Goal: Task Accomplishment & Management: Manage account settings

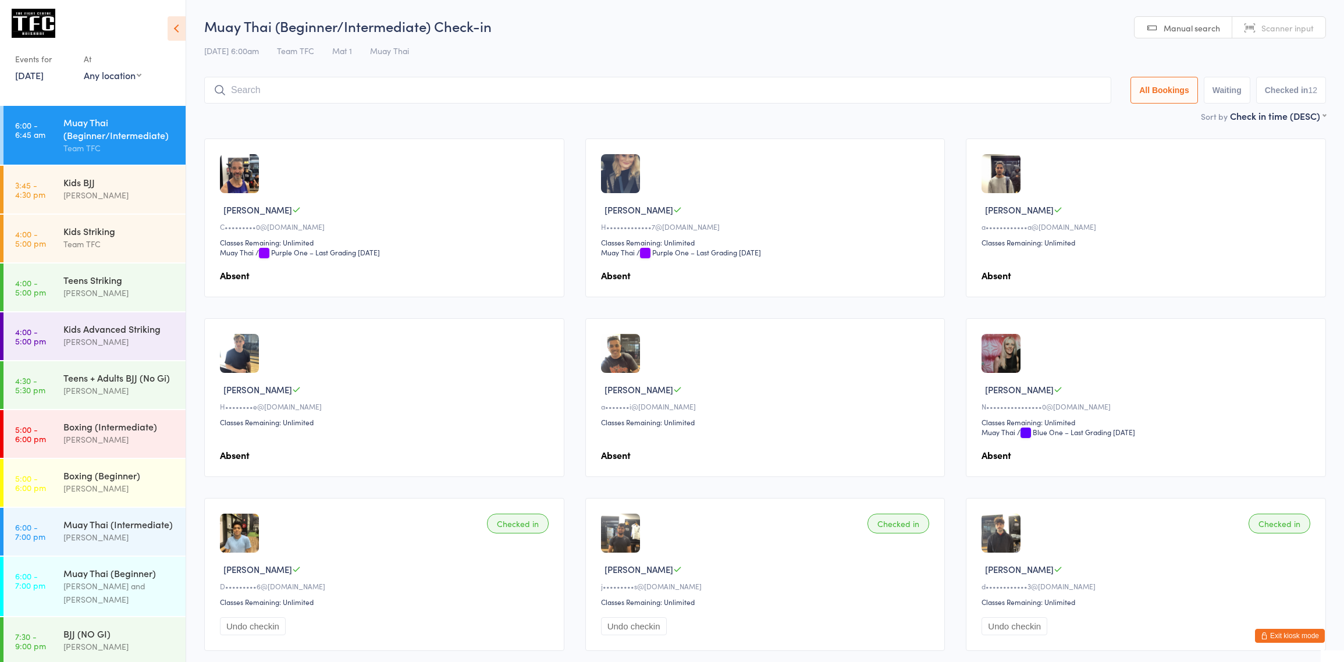
click at [1294, 638] on button "Exit kiosk mode" at bounding box center [1290, 636] width 70 height 14
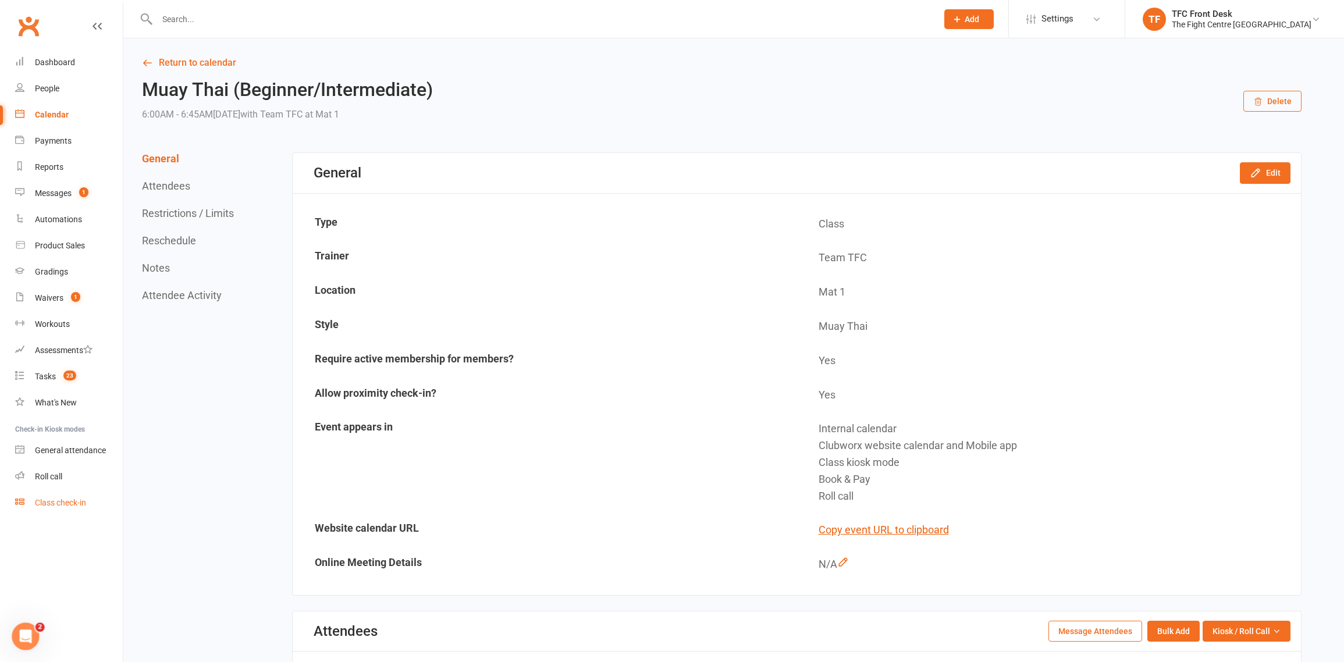
click at [43, 496] on link "Class check-in" at bounding box center [69, 503] width 108 height 26
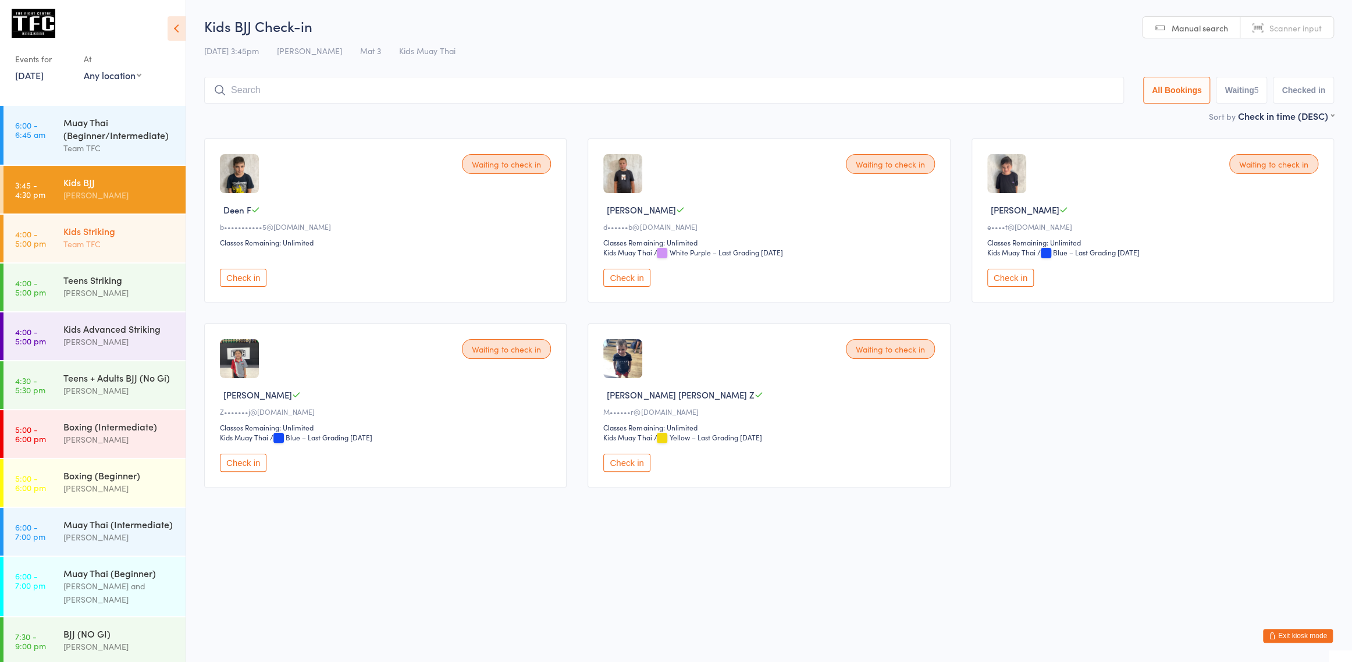
click at [101, 252] on div "Kids Striking Team TFC" at bounding box center [124, 238] width 122 height 46
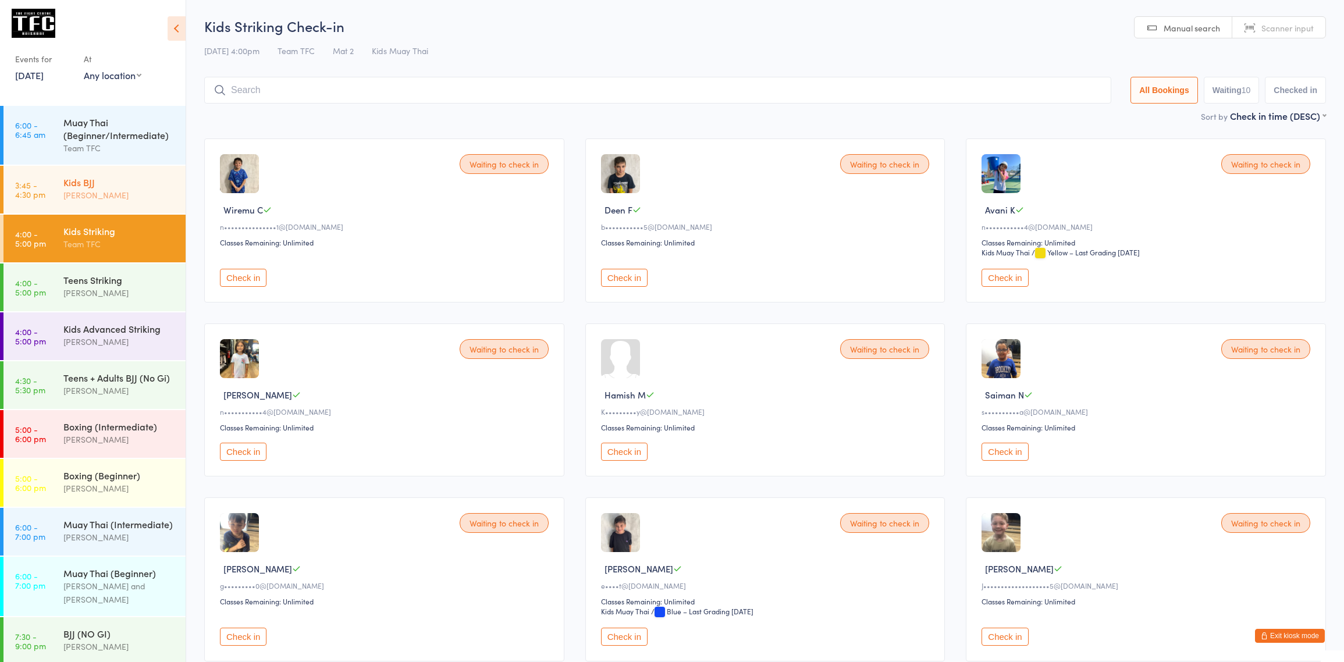
click at [137, 200] on div "Diego Pereira" at bounding box center [119, 194] width 112 height 13
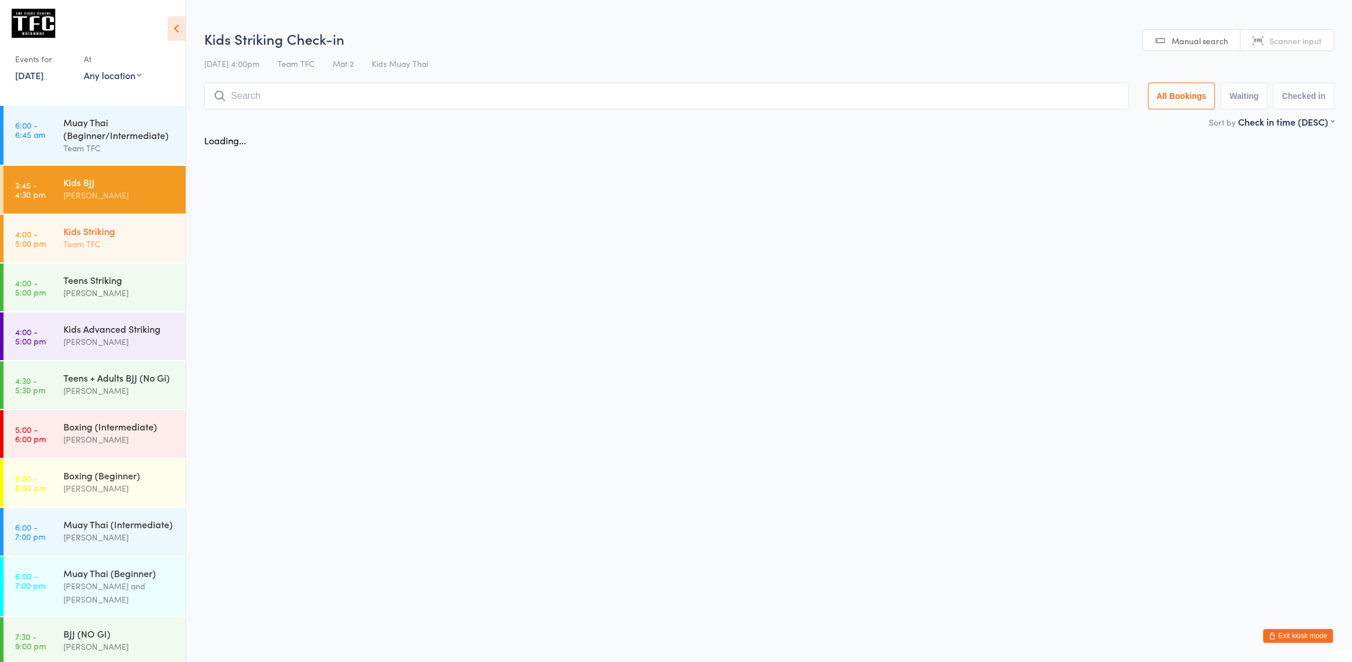
click at [127, 251] on div "Team TFC" at bounding box center [119, 243] width 112 height 13
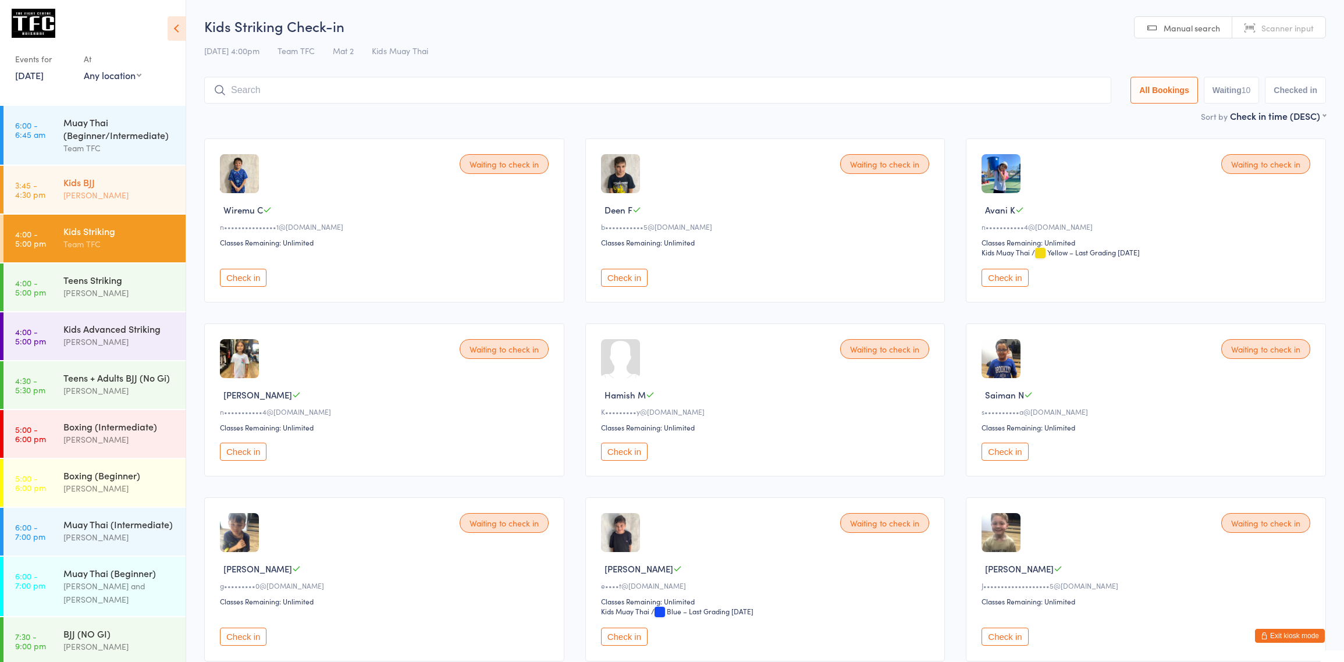
click at [122, 200] on div "Diego Pereira" at bounding box center [119, 194] width 112 height 13
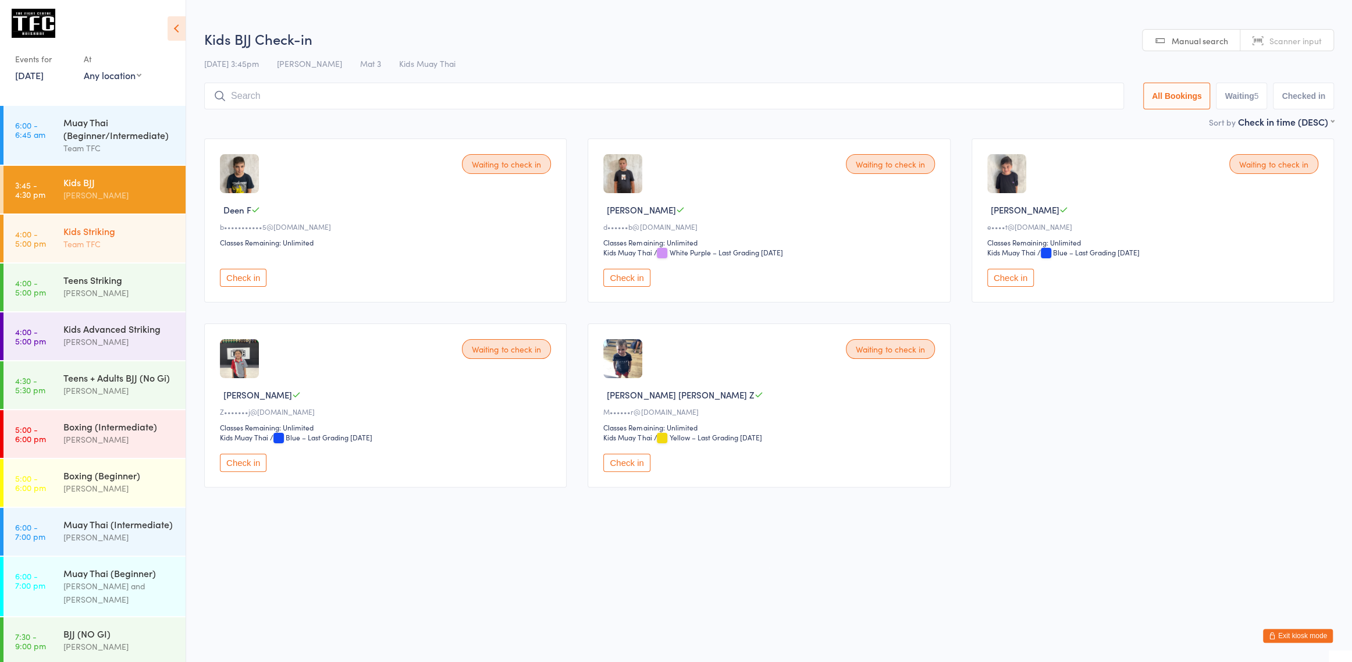
click at [126, 261] on div "Kids Striking Team TFC" at bounding box center [124, 238] width 122 height 46
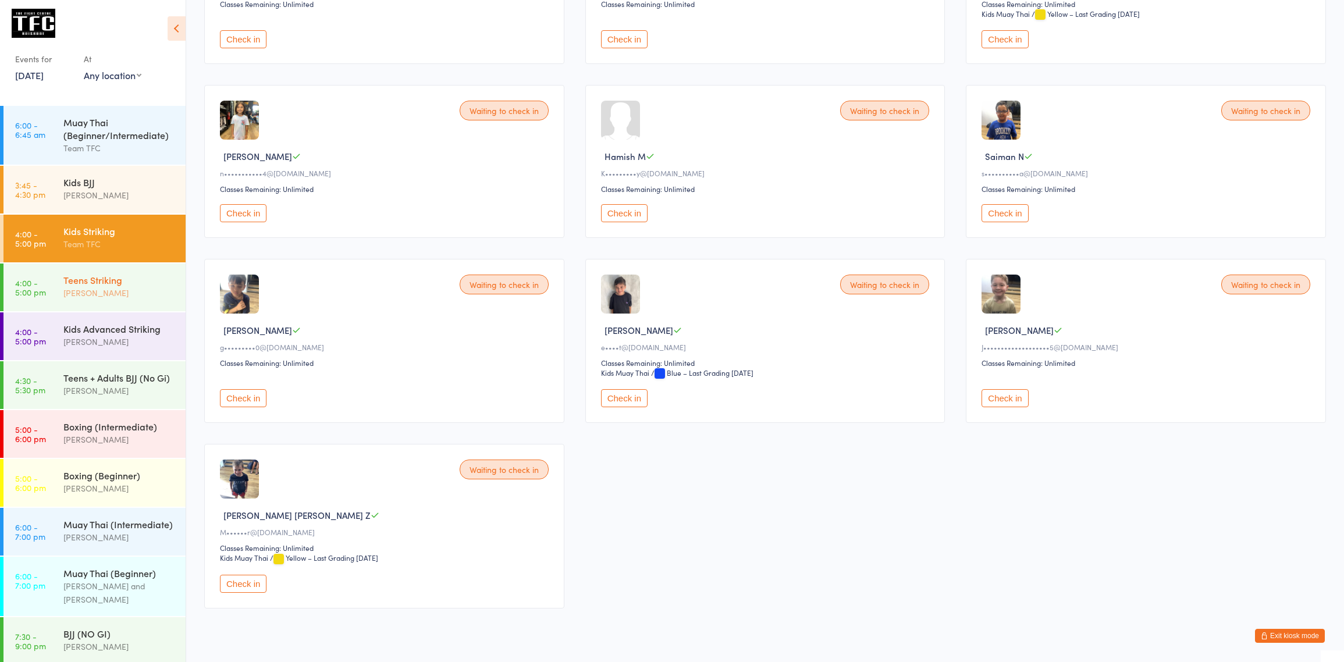
scroll to position [266, 0]
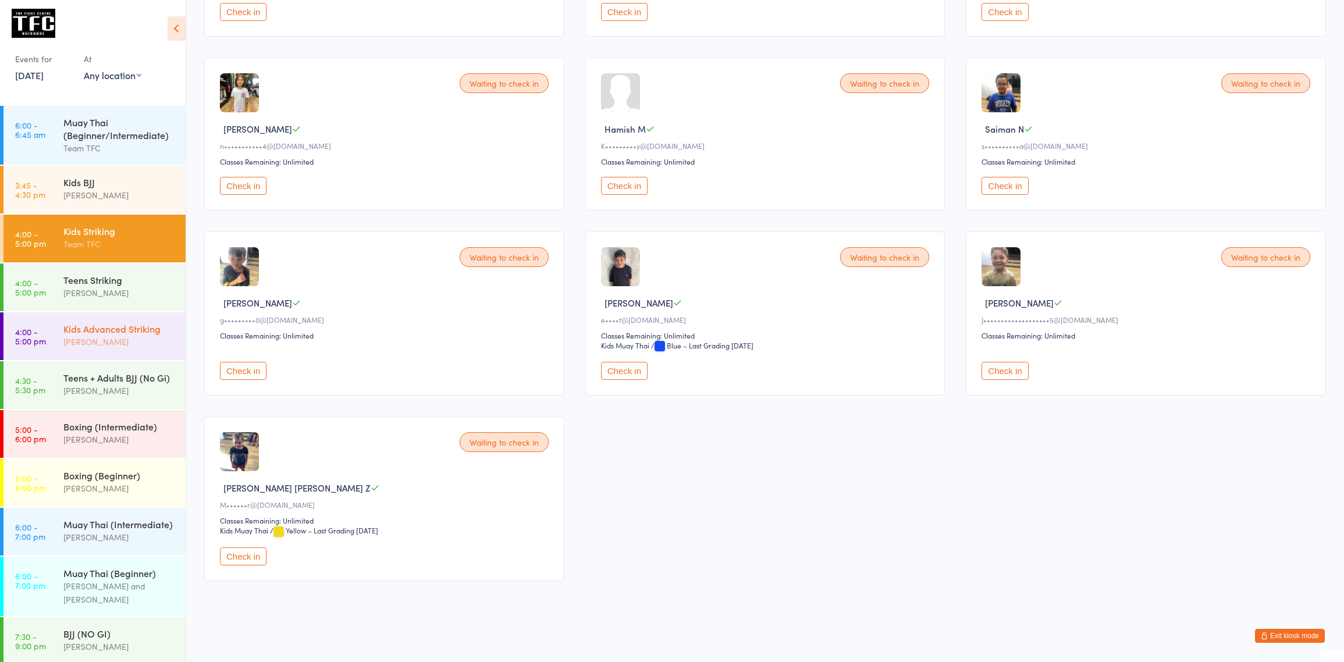
click at [111, 330] on div "Kids Advanced Striking" at bounding box center [119, 328] width 112 height 13
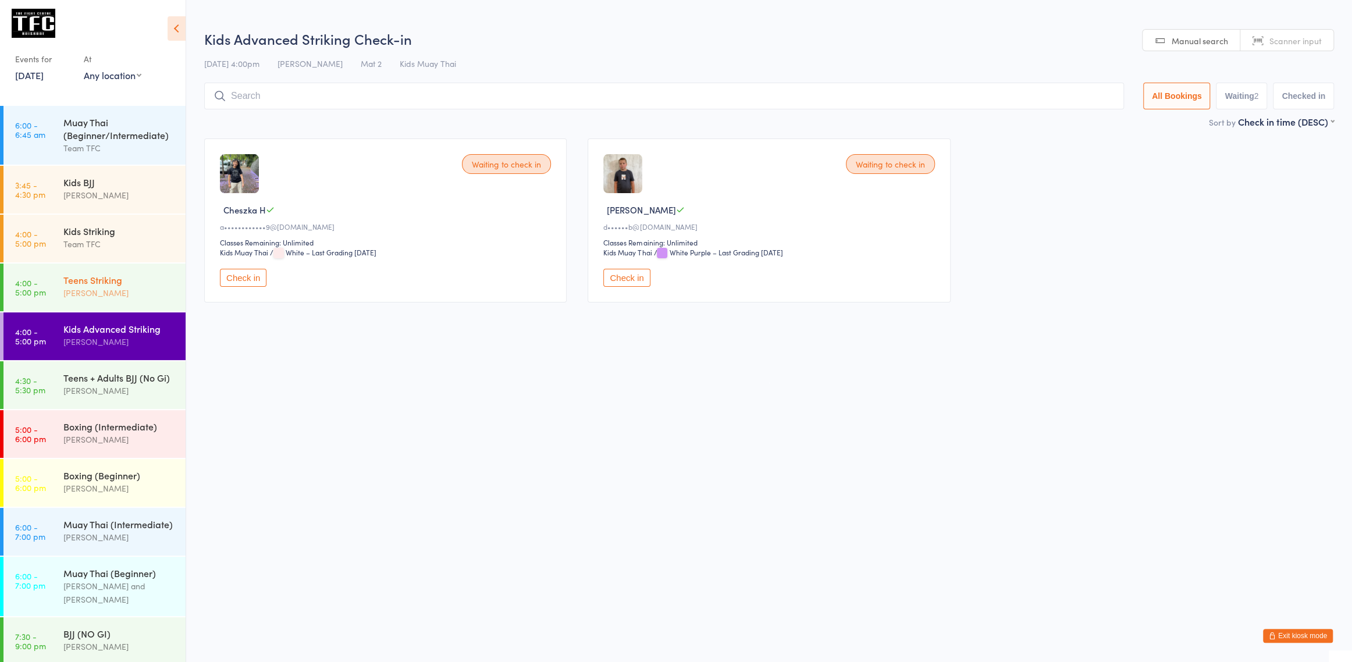
click at [125, 273] on div "Teens Striking" at bounding box center [119, 279] width 112 height 13
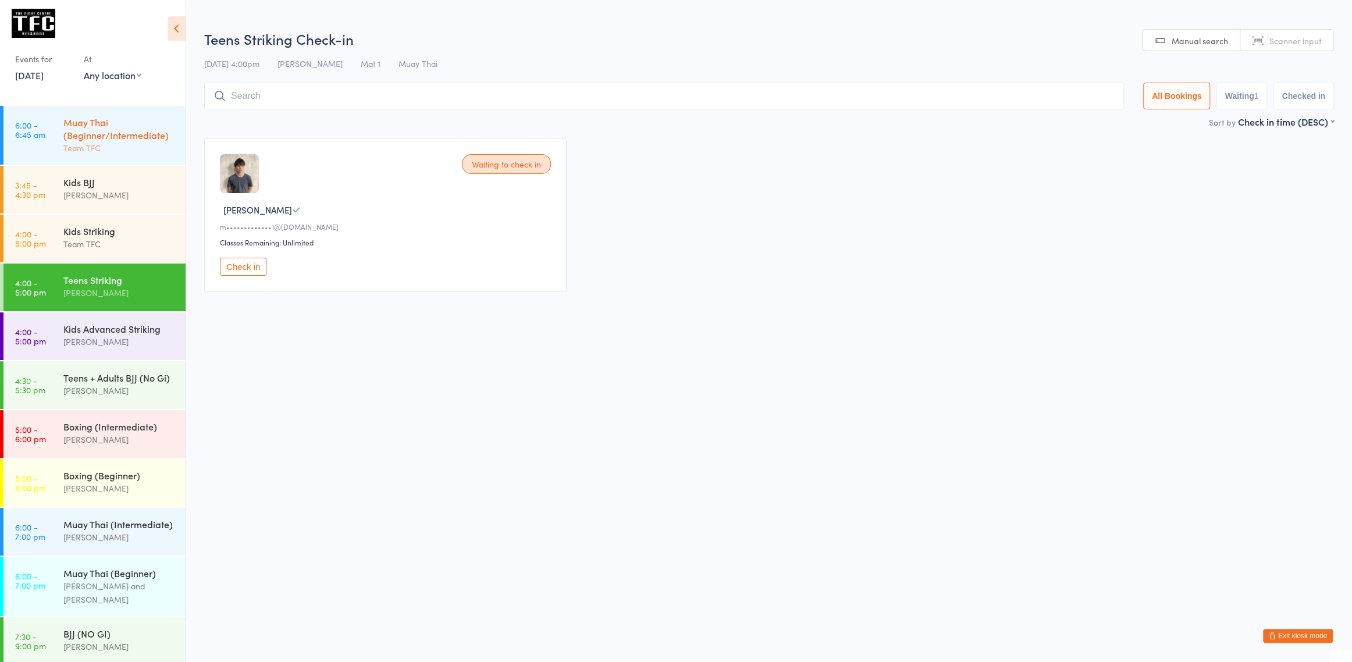
click at [108, 123] on div "Muay Thai (Beginner/Intermediate)" at bounding box center [119, 129] width 112 height 26
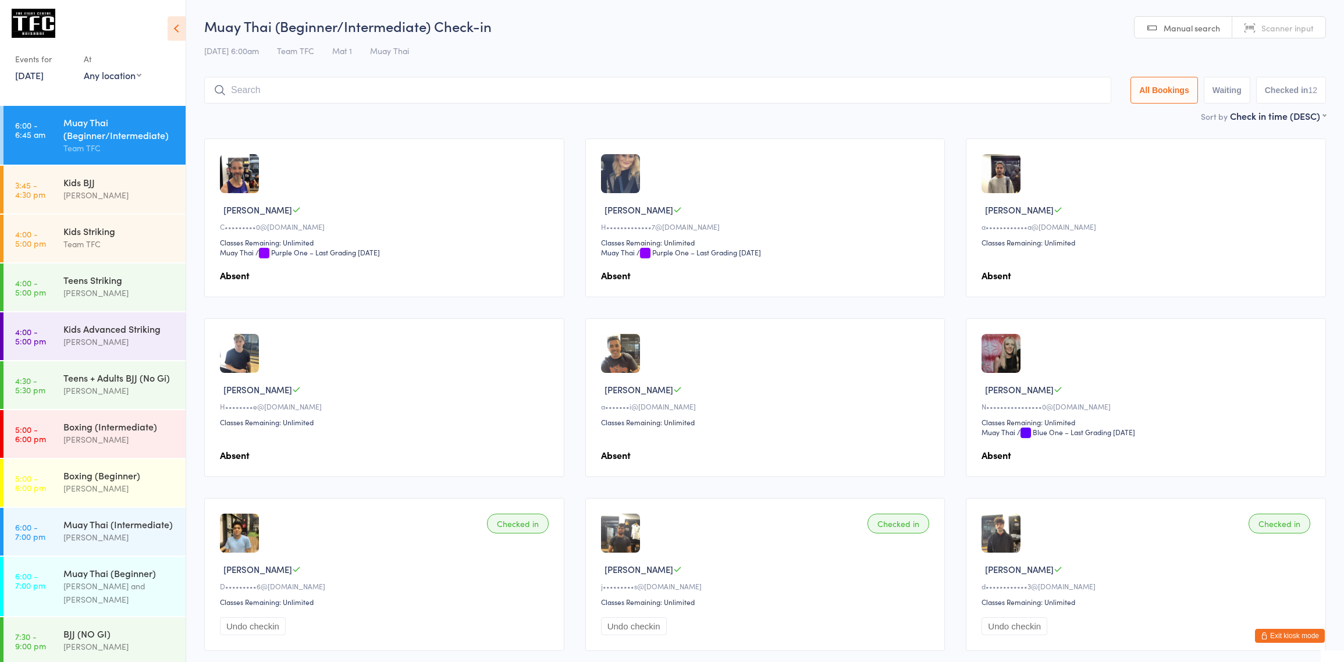
click at [1274, 633] on button "Exit kiosk mode" at bounding box center [1290, 636] width 70 height 14
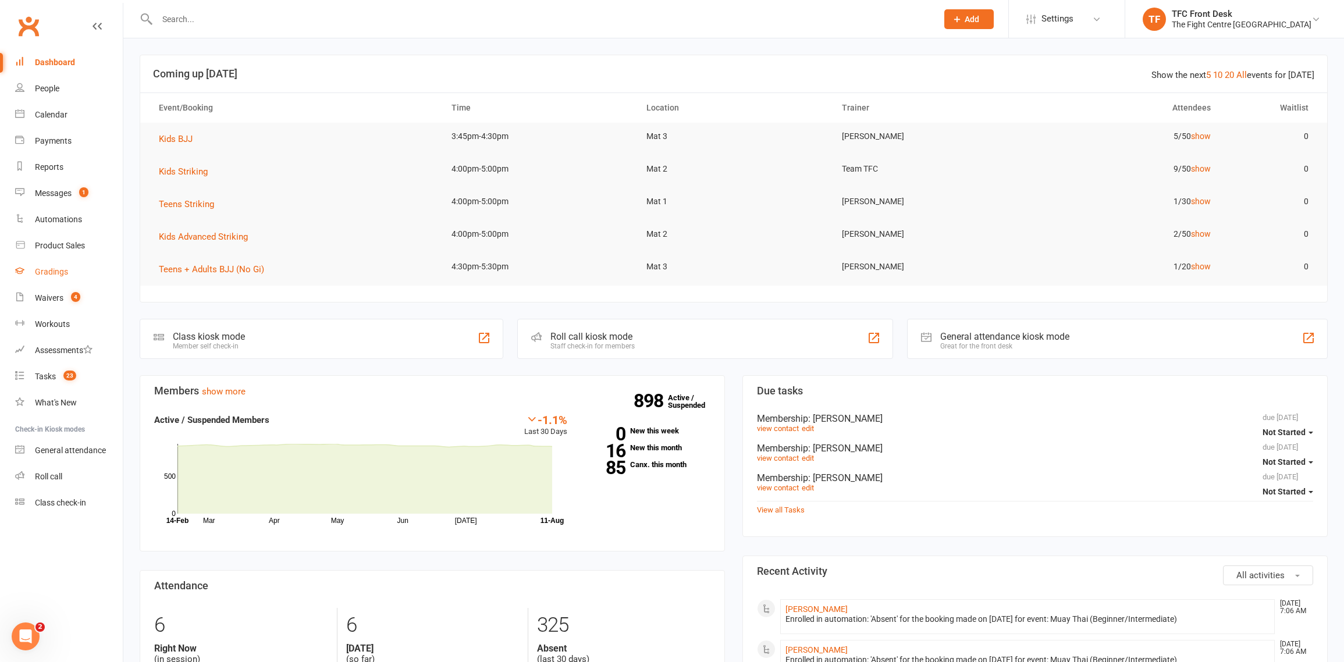
click at [46, 278] on link "Gradings" at bounding box center [69, 272] width 108 height 26
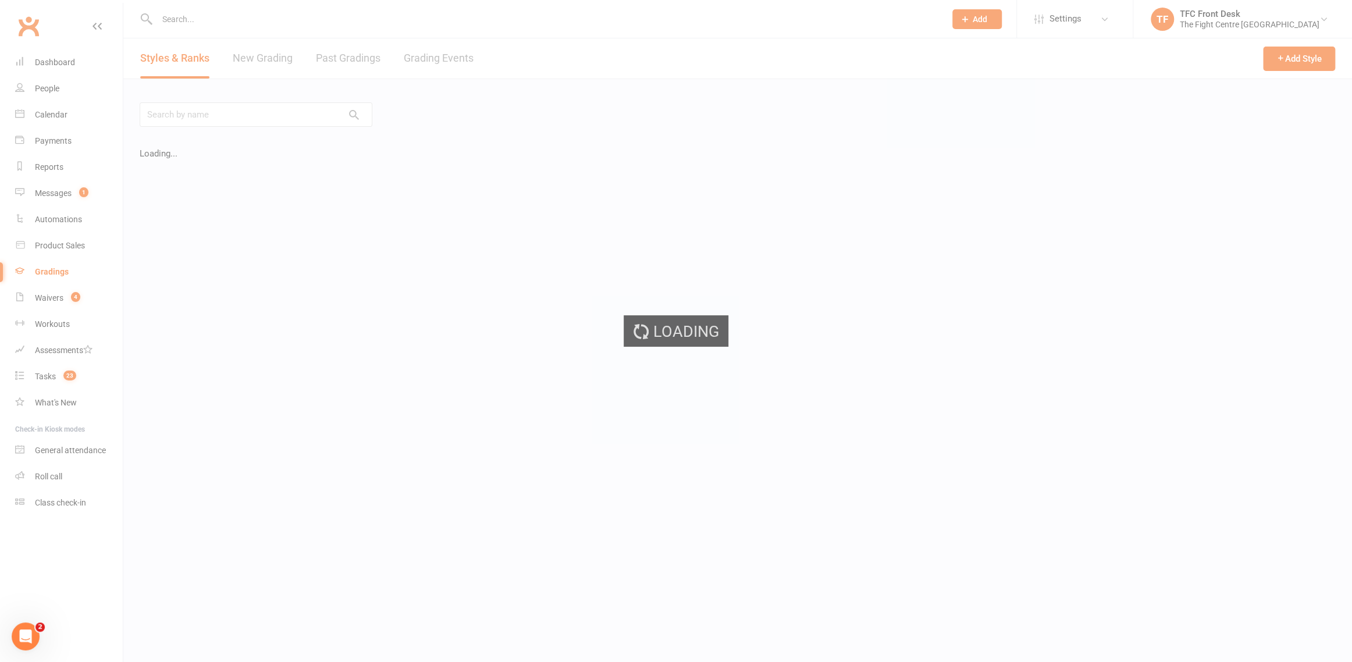
click at [44, 292] on div "Loading" at bounding box center [676, 331] width 1352 height 662
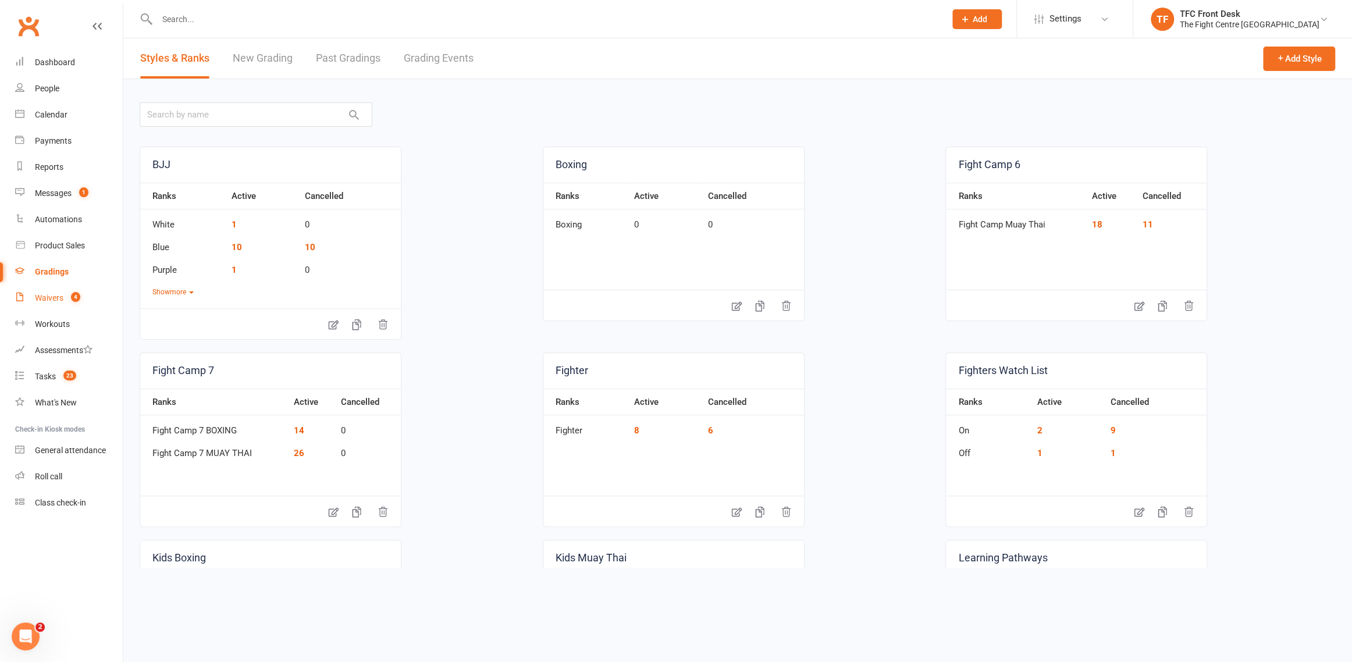
click at [41, 301] on div "Waivers" at bounding box center [49, 297] width 29 height 9
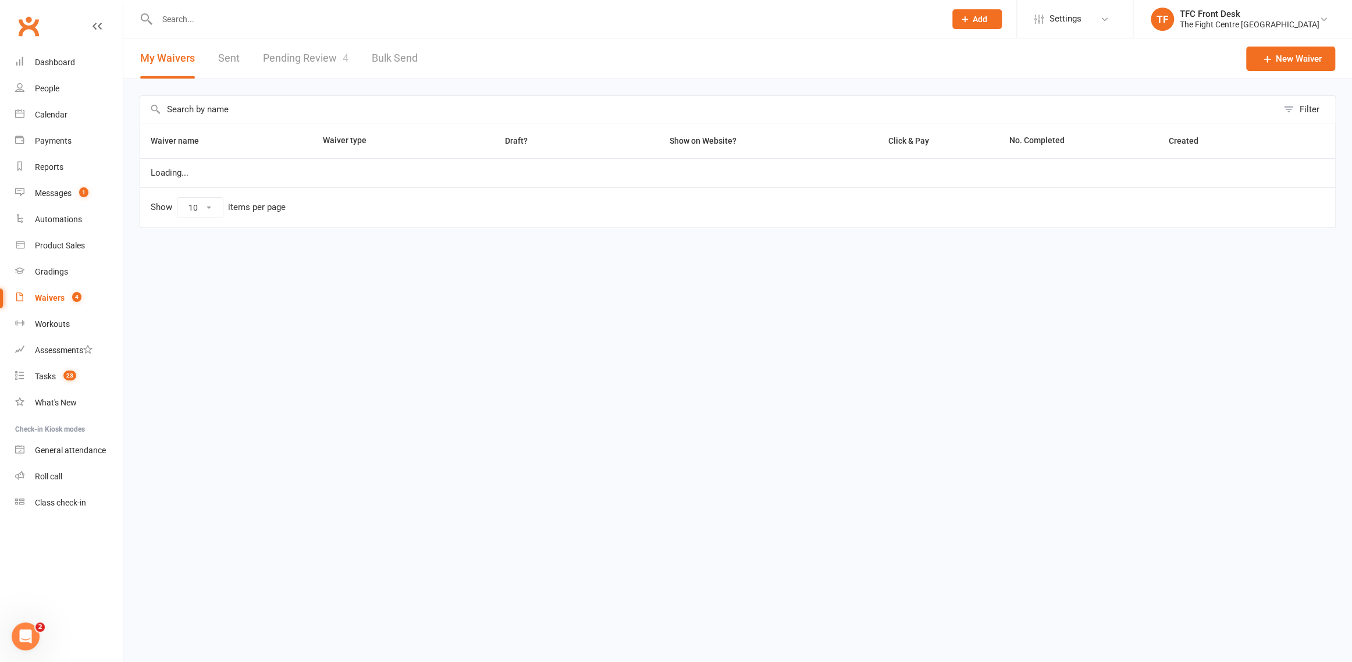
click at [298, 58] on link "Pending Review 4" at bounding box center [306, 58] width 86 height 40
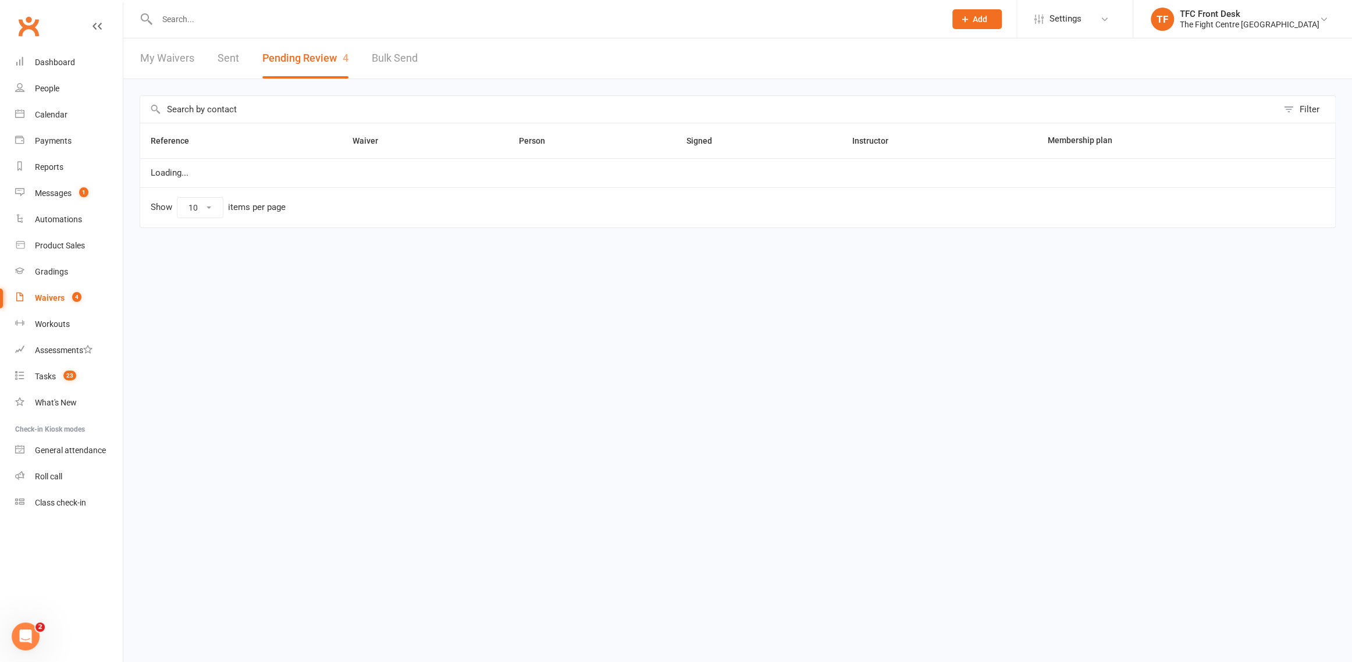
click at [45, 294] on div "Waivers" at bounding box center [50, 297] width 30 height 9
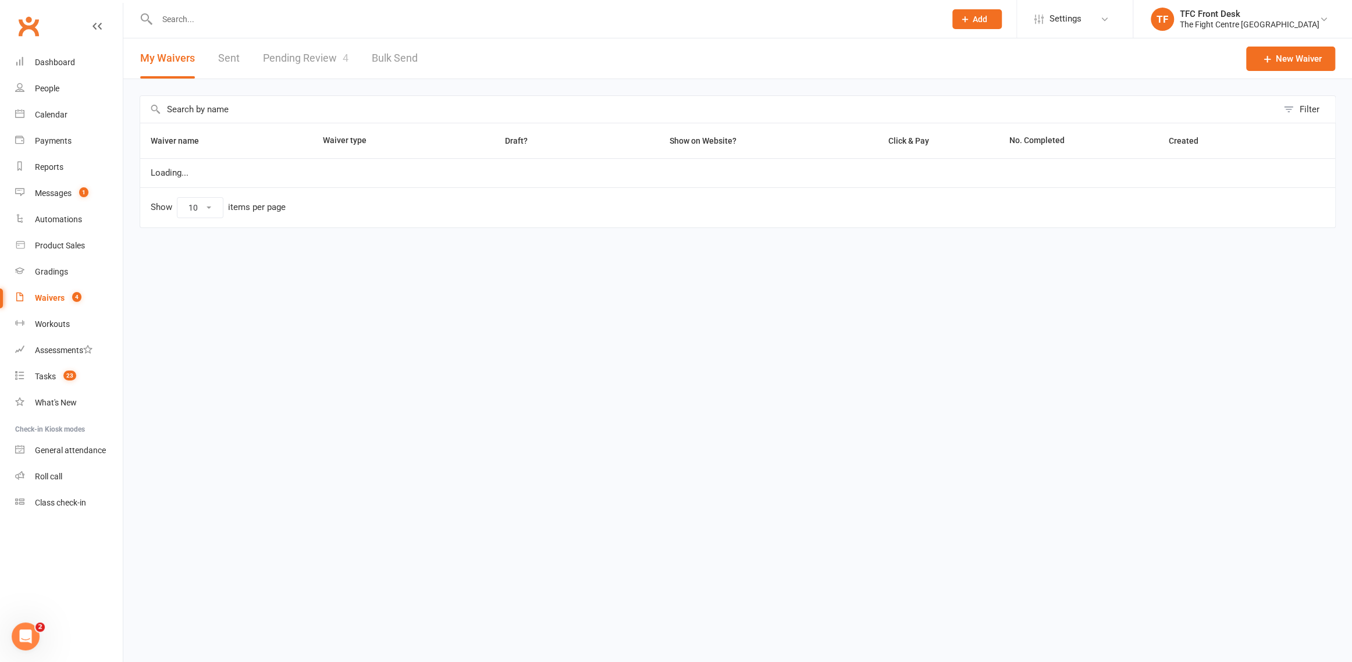
click at [312, 60] on link "Pending Review 4" at bounding box center [306, 58] width 86 height 40
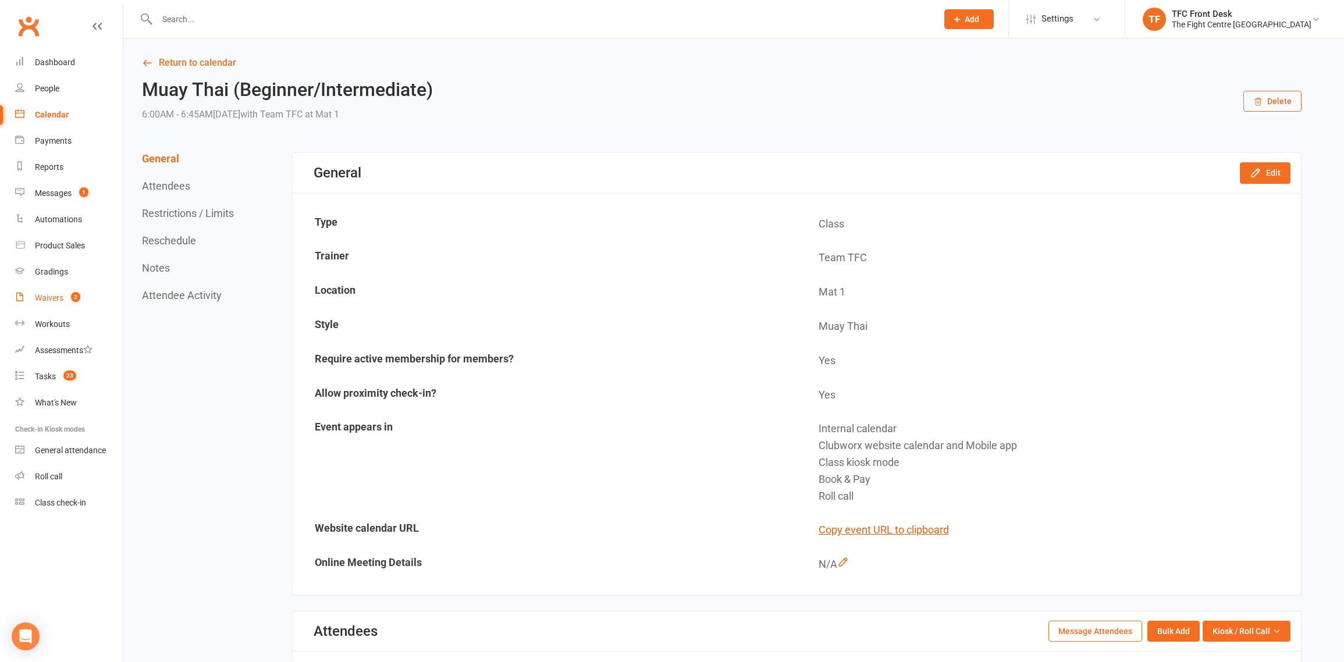
click at [54, 300] on div "Waivers" at bounding box center [49, 297] width 29 height 9
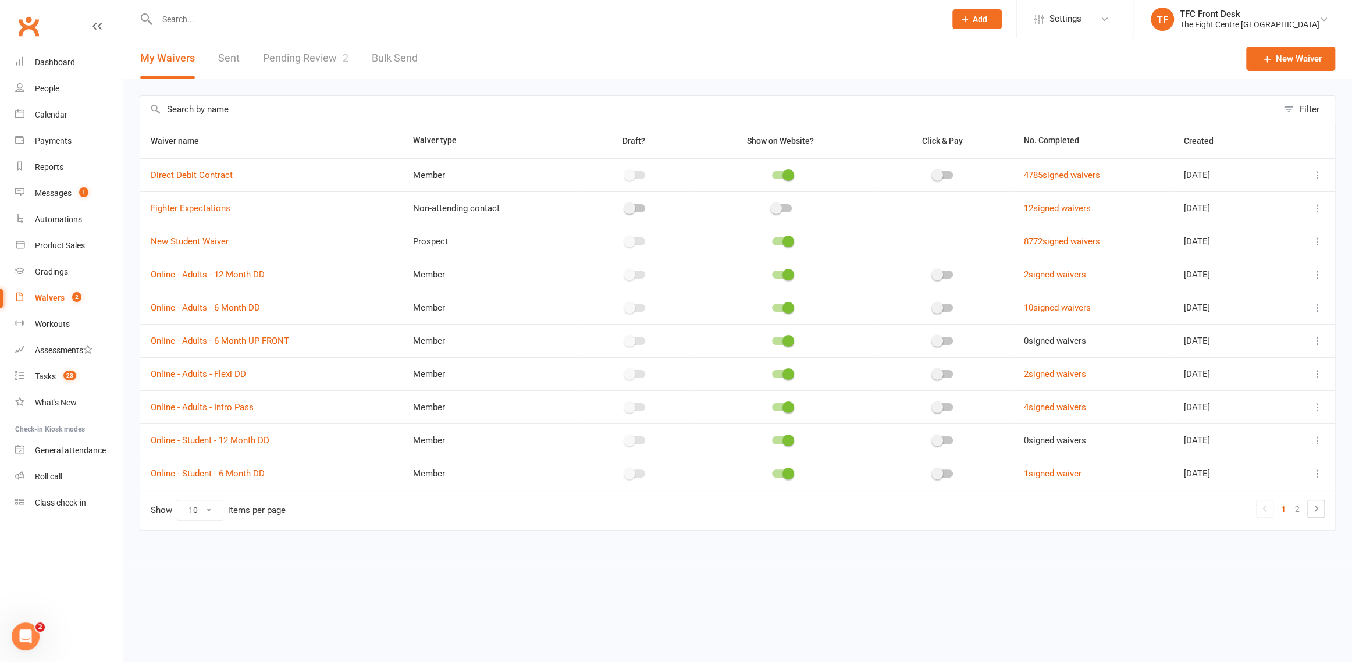
click at [307, 56] on link "Pending Review 2" at bounding box center [306, 58] width 86 height 40
